Goal: Task Accomplishment & Management: Use online tool/utility

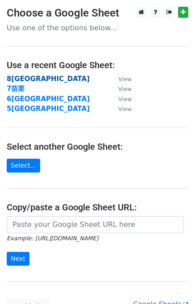
click at [25, 80] on strong "8宜蘭市" at bounding box center [48, 79] width 83 height 8
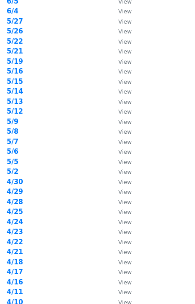
scroll to position [238, 0]
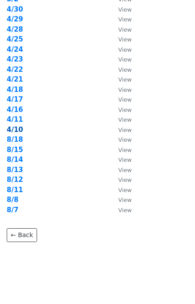
click at [19, 129] on strong "4/10" at bounding box center [15, 130] width 17 height 8
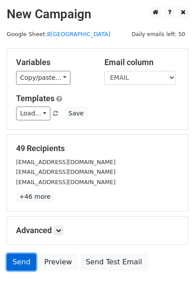
click at [17, 267] on link "Send" at bounding box center [21, 262] width 29 height 17
